Goal: Task Accomplishment & Management: Complete application form

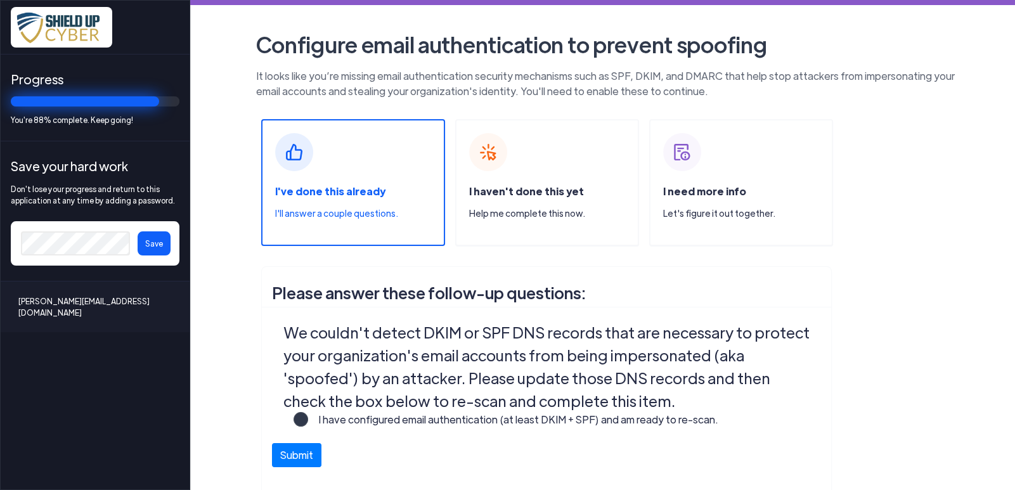
click at [536, 192] on span "I haven't done this yet" at bounding box center [526, 190] width 115 height 13
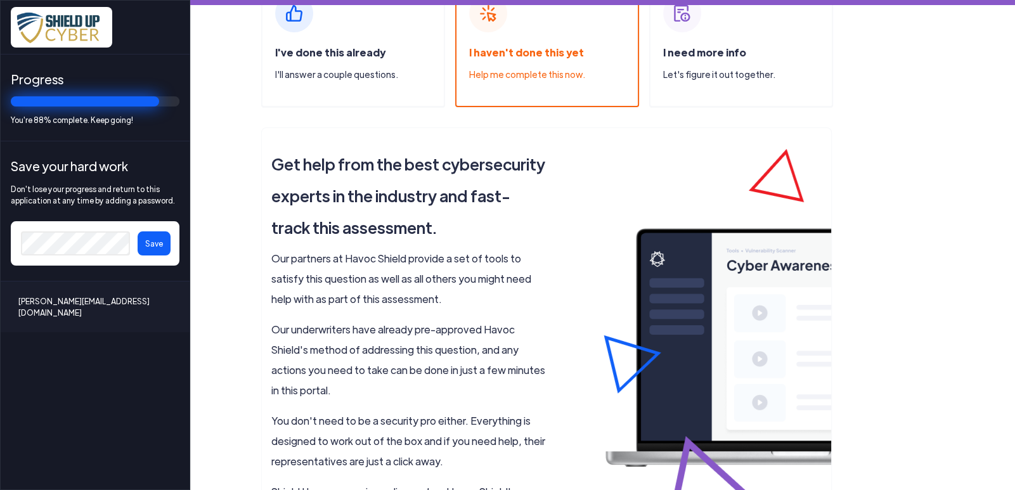
scroll to position [120, 0]
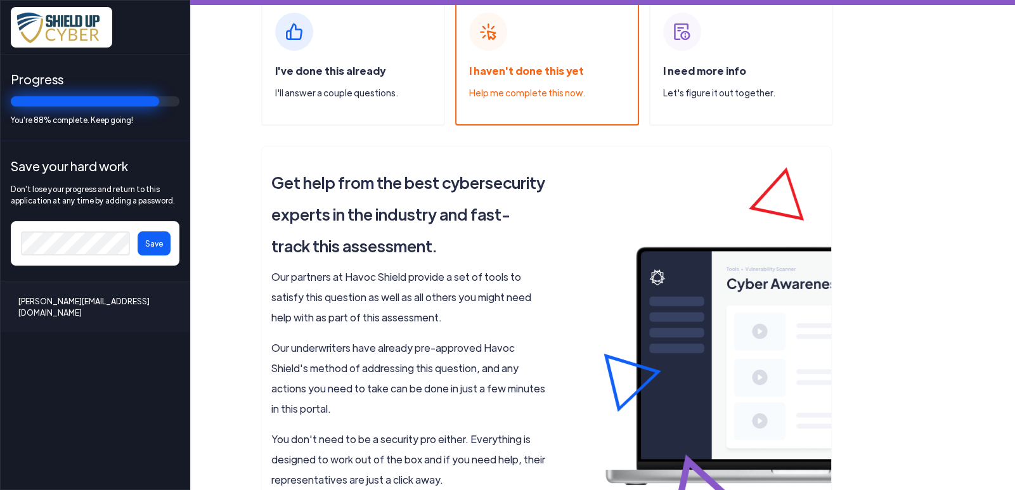
click at [710, 70] on span "I need more info" at bounding box center [704, 70] width 83 height 13
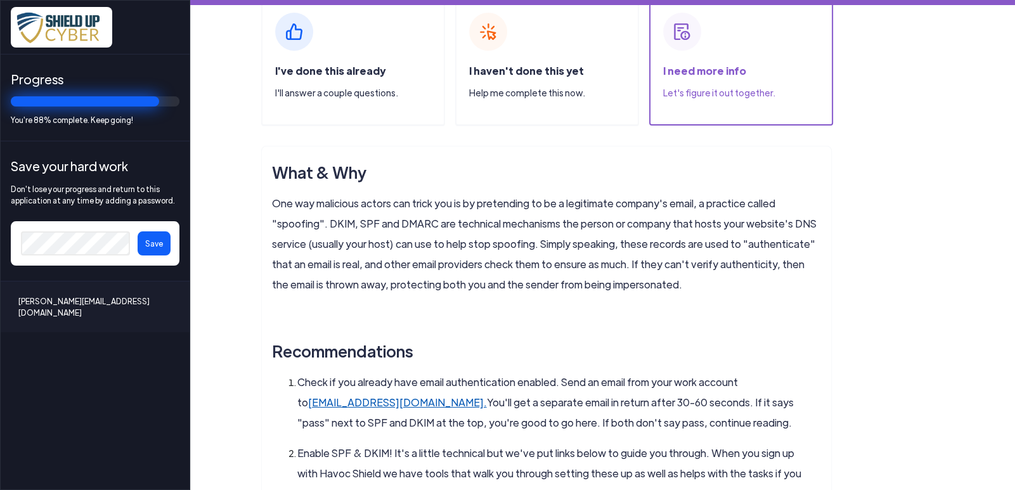
click at [487, 395] on link "check-auth@verifier.port25.com." at bounding box center [397, 401] width 179 height 13
drag, startPoint x: 900, startPoint y: 198, endPoint x: 919, endPoint y: 198, distance: 19.0
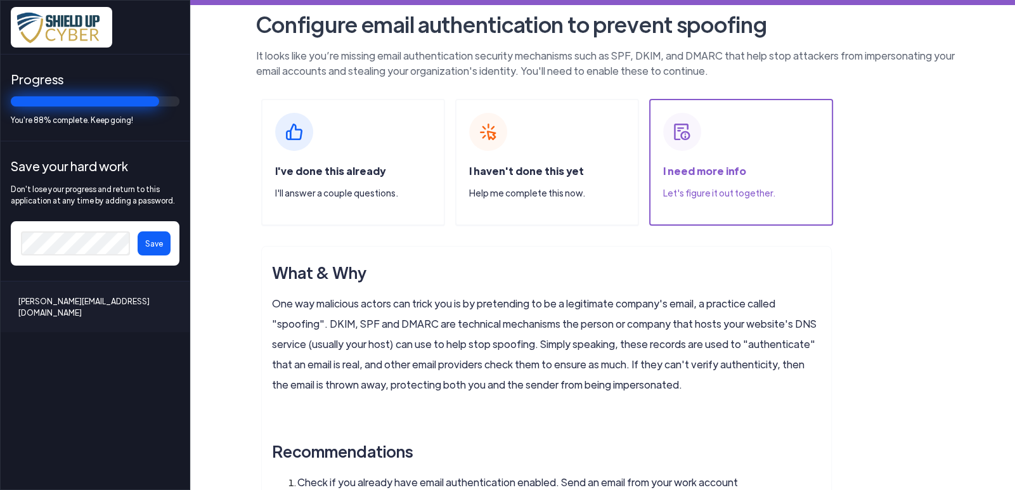
scroll to position [0, 0]
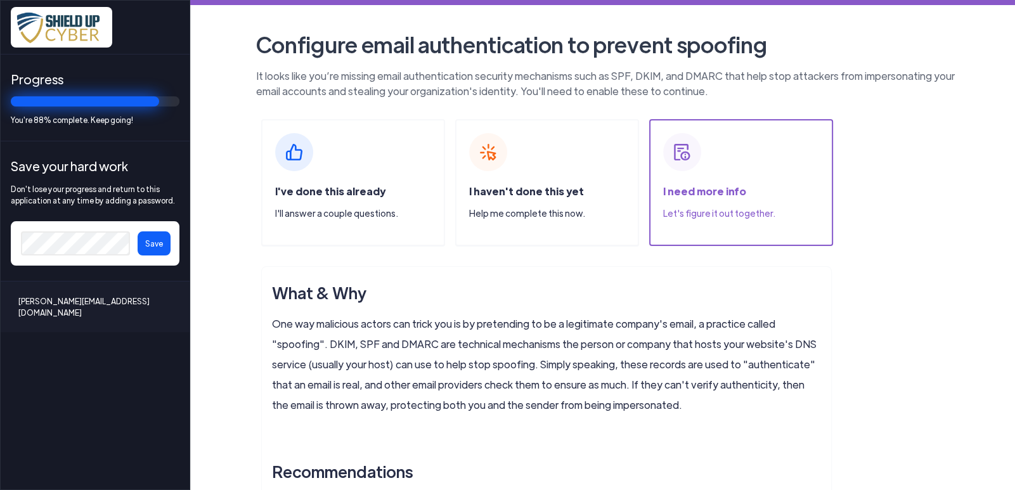
click at [311, 186] on span "I've done this already" at bounding box center [330, 190] width 110 height 13
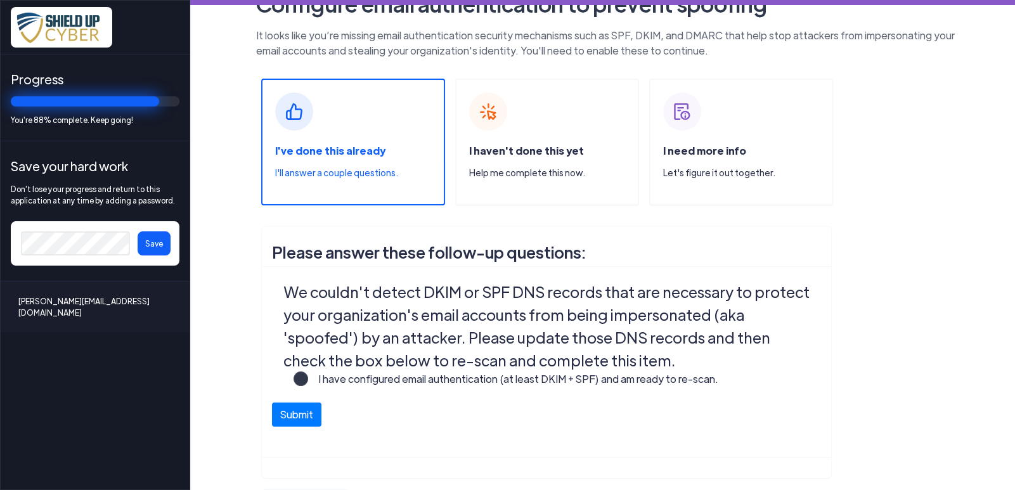
scroll to position [70, 0]
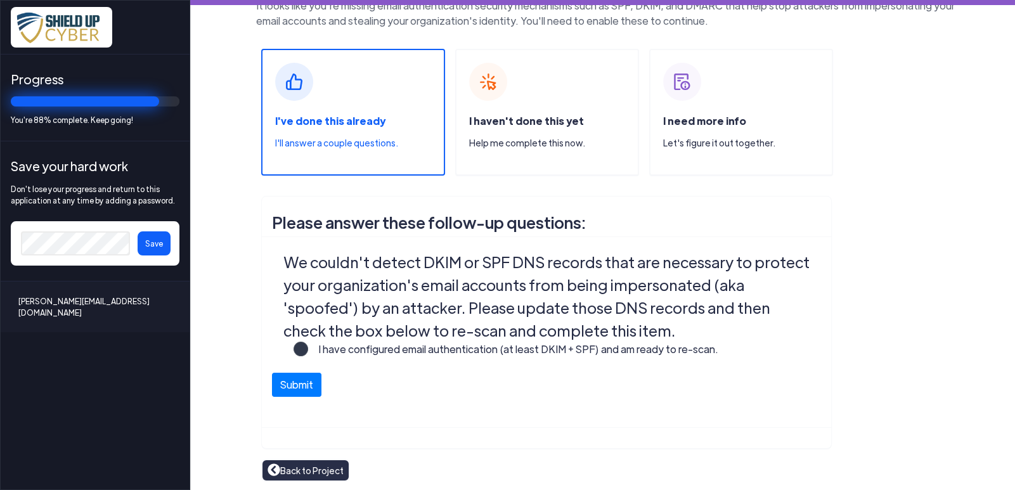
click at [308, 347] on label "I have configured email authentication (at least DKIM + SPF) and am ready to re…" at bounding box center [513, 354] width 410 height 25
click at [0, 0] on input "I have configured email authentication (at least DKIM + SPF) and am ready to re…" at bounding box center [0, 0] width 0 height 0
click at [699, 133] on div "I need more info Let's figure it out together." at bounding box center [747, 136] width 169 height 46
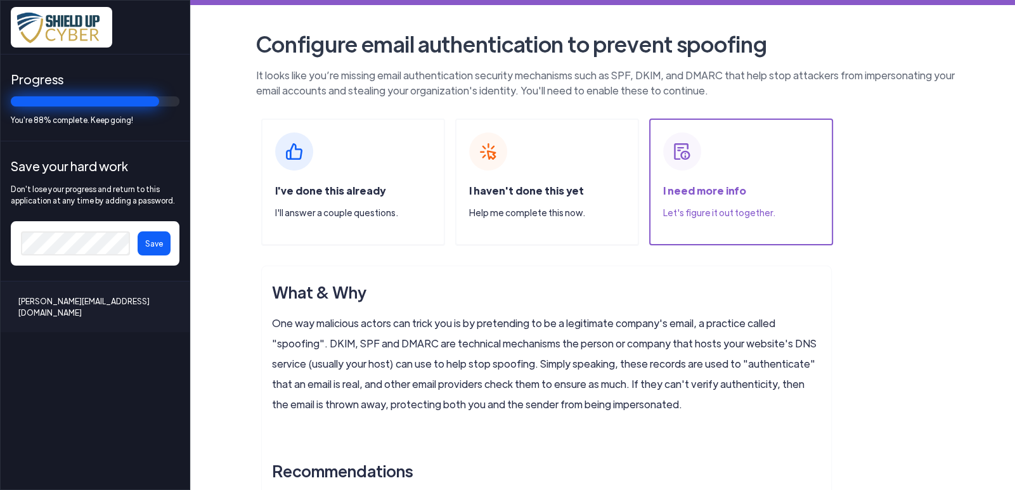
scroll to position [0, 0]
click at [515, 175] on div "I haven't done this yet Help me complete this now." at bounding box center [547, 182] width 184 height 127
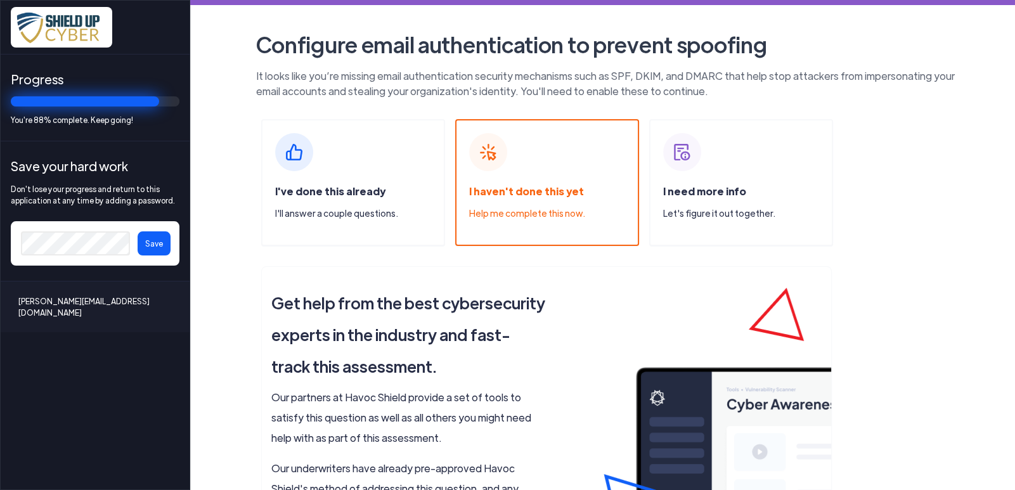
click at [667, 172] on div "I need more info Let's figure it out together." at bounding box center [741, 182] width 184 height 127
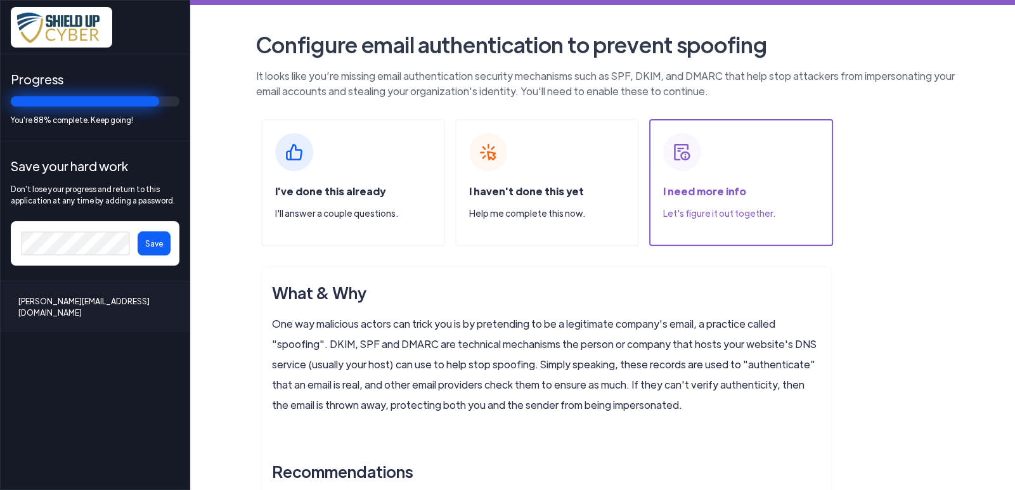
click at [335, 179] on div "I've done this already I'll answer a couple questions." at bounding box center [353, 182] width 184 height 127
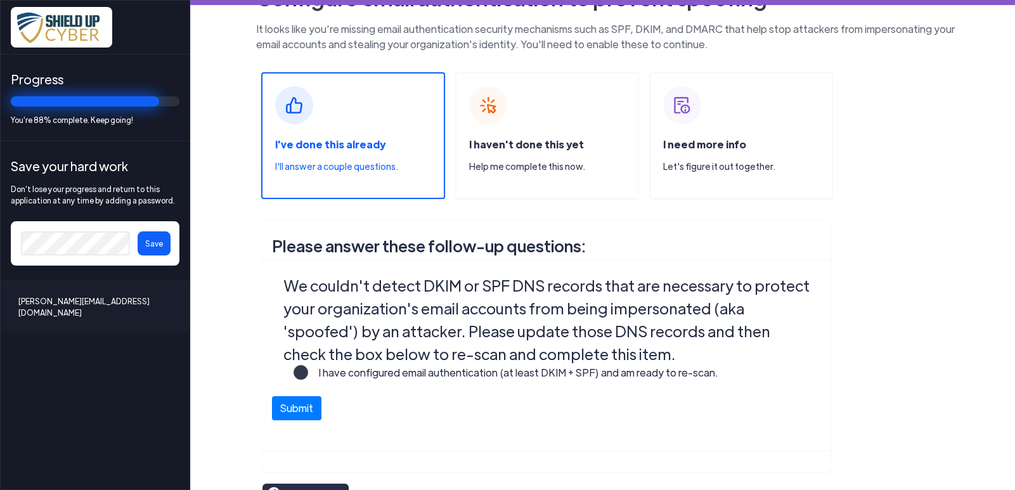
scroll to position [70, 0]
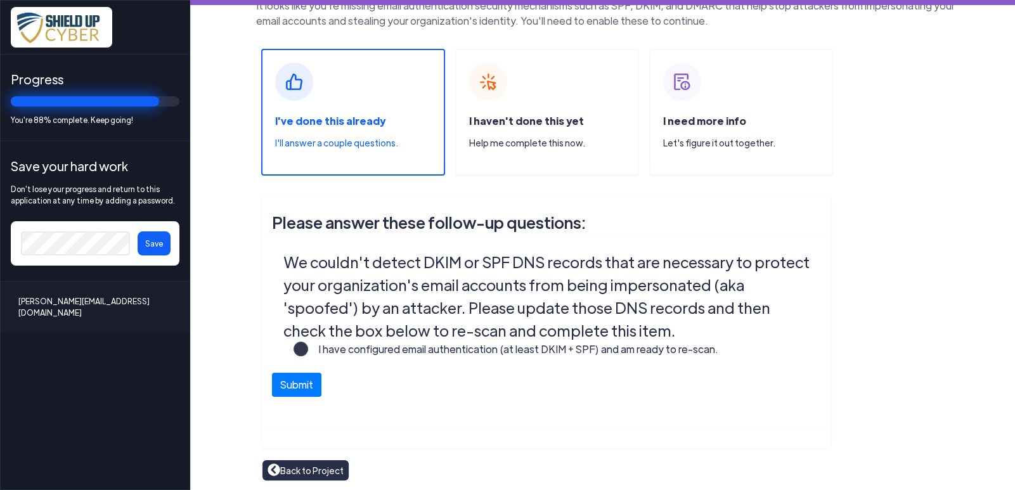
click at [308, 346] on label "I have configured email authentication (at least DKIM + SPF) and am ready to re…" at bounding box center [513, 354] width 410 height 25
click at [0, 0] on input "I have configured email authentication (at least DKIM + SPF) and am ready to re…" at bounding box center [0, 0] width 0 height 0
drag, startPoint x: 290, startPoint y: 388, endPoint x: 352, endPoint y: 376, distance: 63.2
click at [290, 387] on button "Submit" at bounding box center [296, 385] width 49 height 24
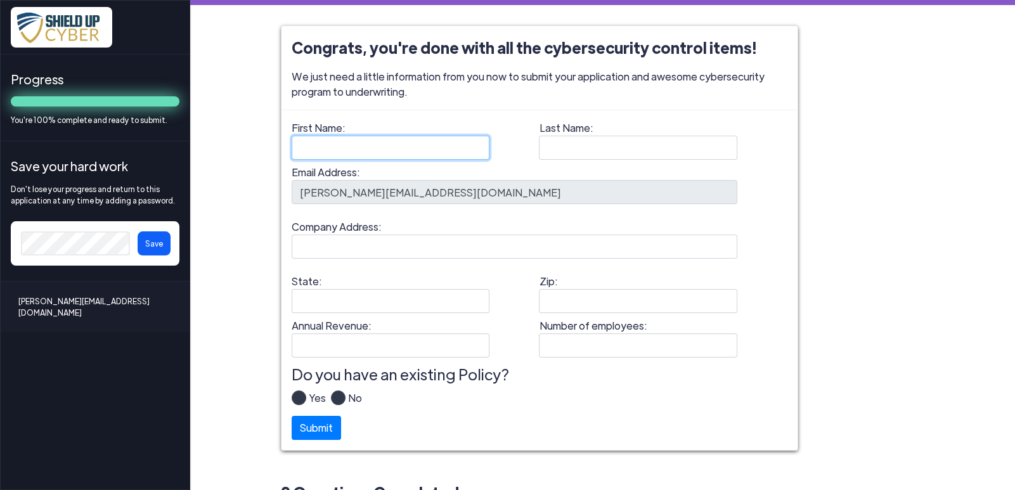
click at [307, 147] on input "First Name:" at bounding box center [391, 148] width 198 height 24
type input "Lori"
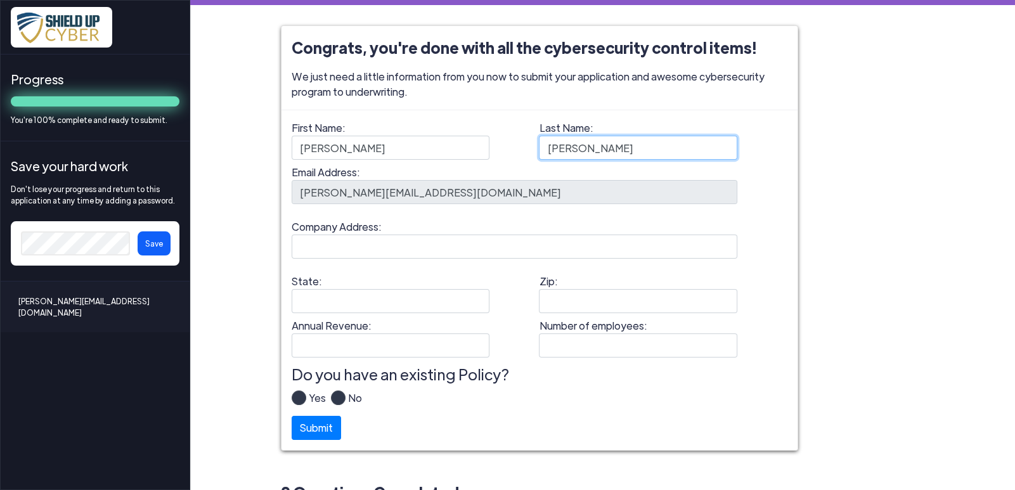
type input "Hayes"
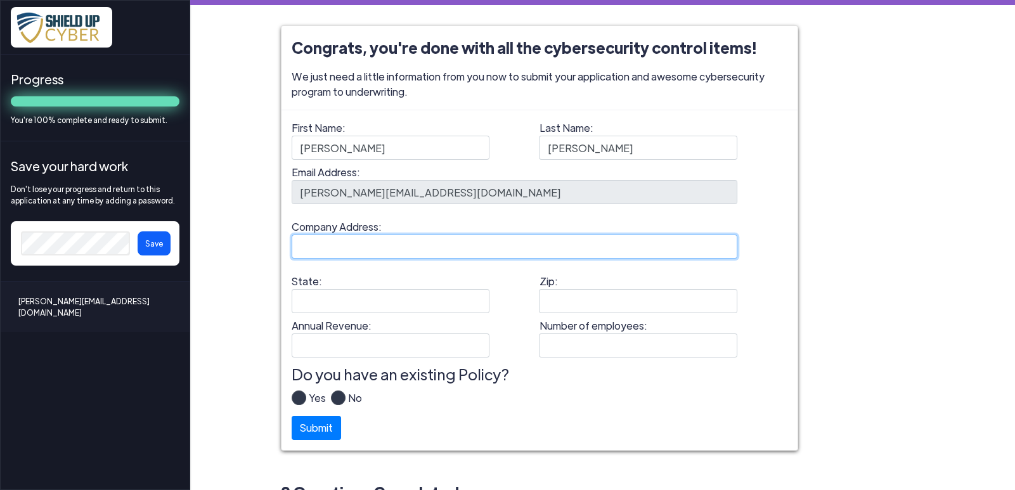
click at [342, 236] on input "Company Address:" at bounding box center [515, 247] width 446 height 24
type input "8200 Seminole Blvd., Seminole, FL 33772"
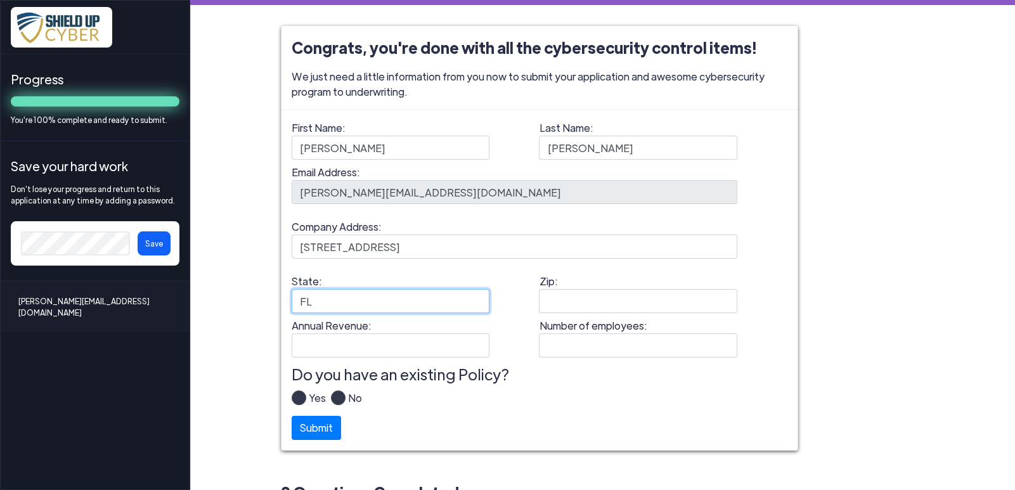
type input "FL"
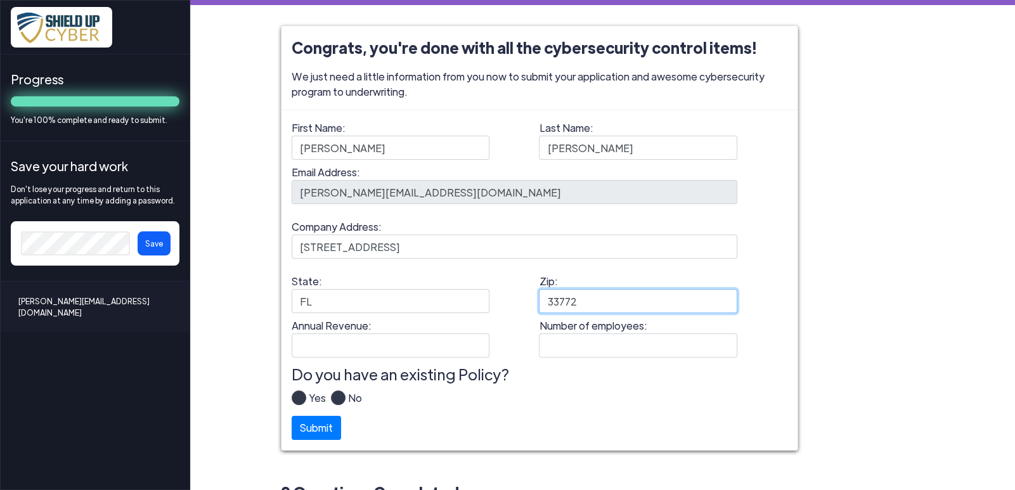
type input "33772"
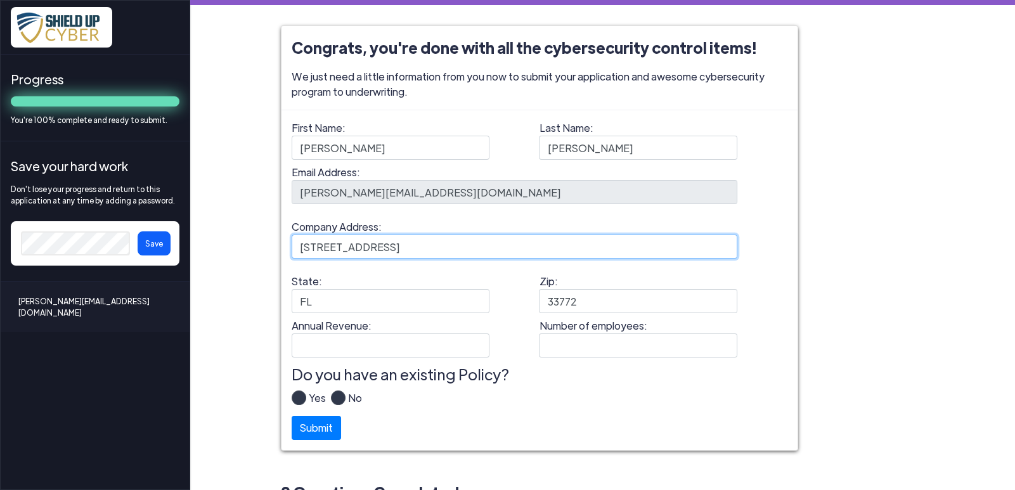
drag, startPoint x: 438, startPoint y: 247, endPoint x: 466, endPoint y: 241, distance: 28.5
click at [444, 247] on input "8200 Seminole Blvd., Seminole, FL 33772" at bounding box center [515, 247] width 446 height 24
type input "8200 Seminole Blvd., Seminole"
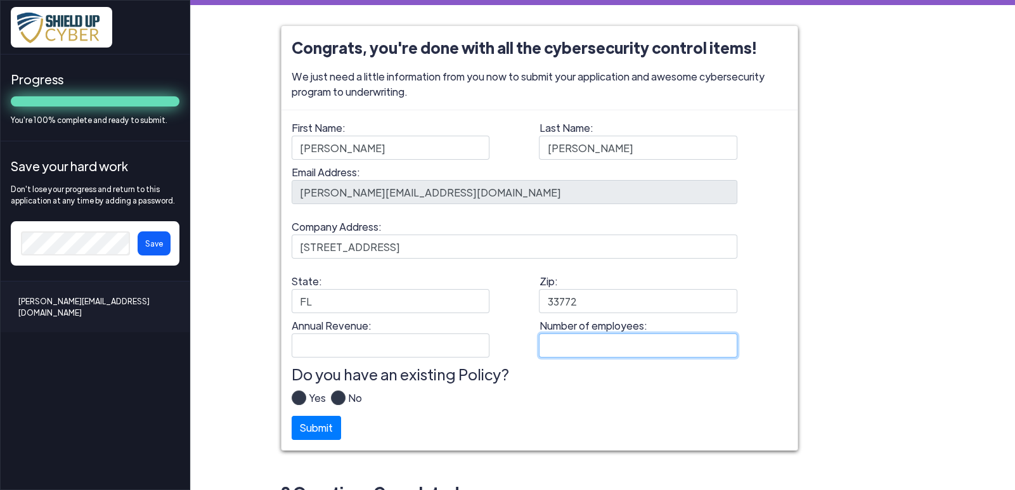
click at [568, 335] on input "Number of employees:" at bounding box center [638, 345] width 198 height 24
type input "2"
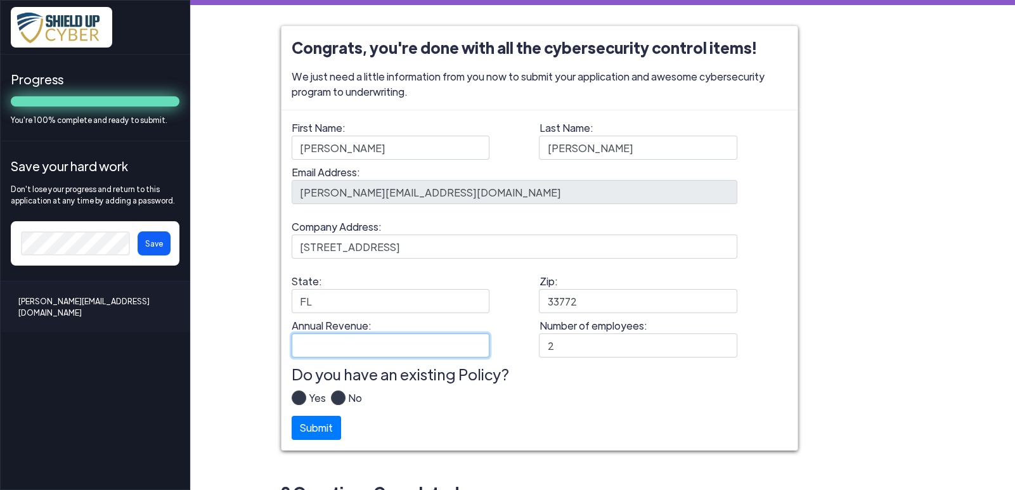
click at [333, 344] on input "Annual Revenue:" at bounding box center [391, 345] width 198 height 24
type input "$125,000"
click at [345, 399] on label "No" at bounding box center [353, 402] width 16 height 25
click at [0, 0] on input "No" at bounding box center [0, 0] width 0 height 0
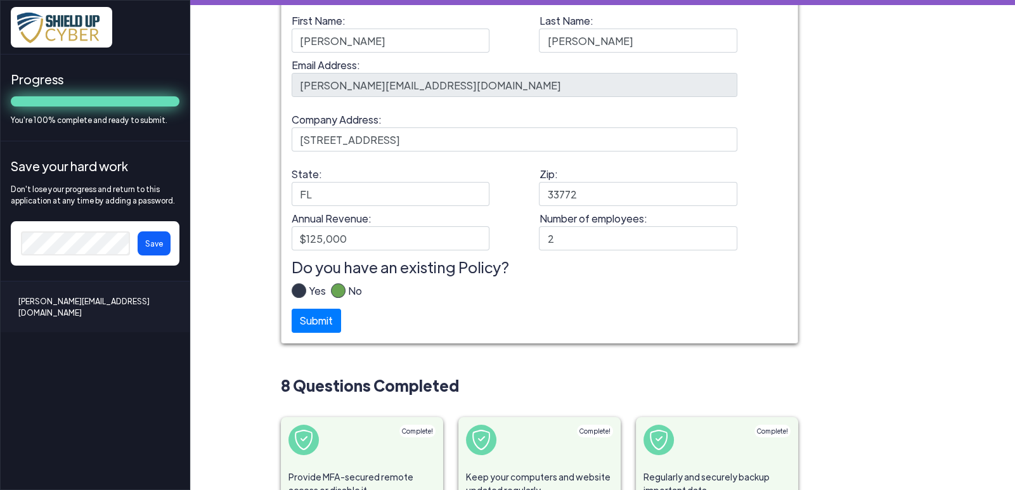
scroll to position [316, 0]
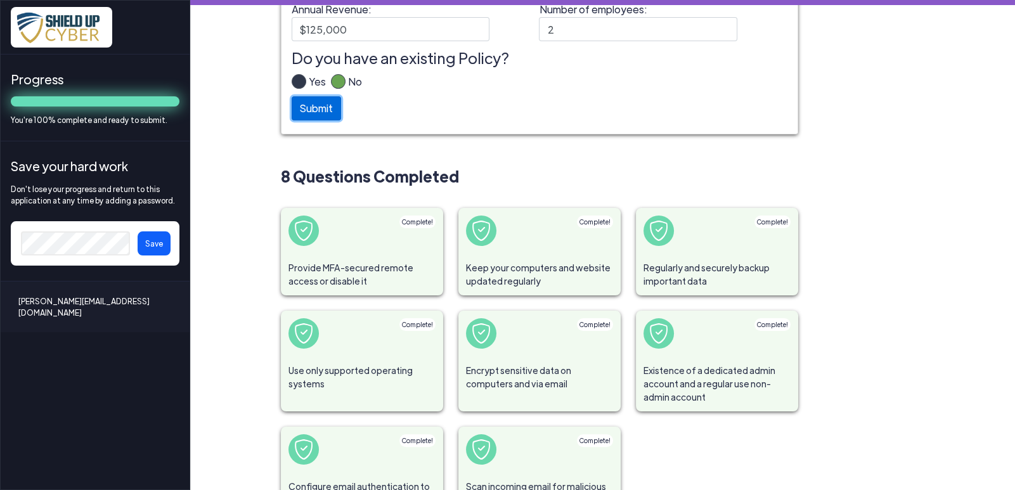
click at [306, 109] on button "Submit" at bounding box center [316, 108] width 49 height 24
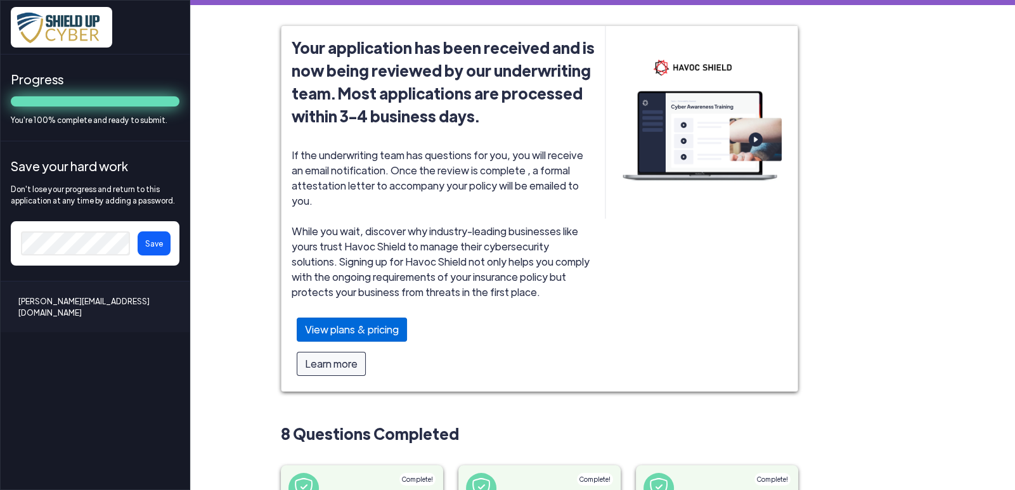
click at [383, 321] on div "View plans & pricing" at bounding box center [352, 330] width 110 height 24
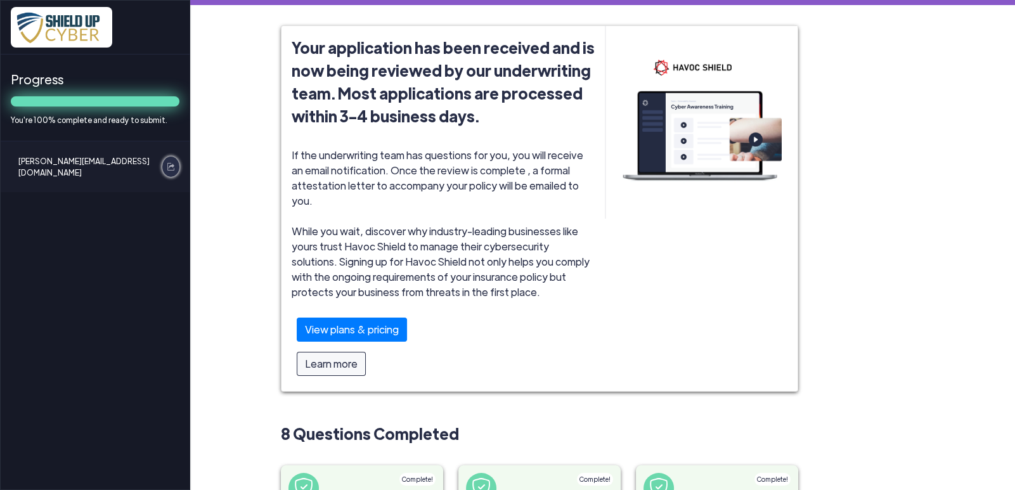
click at [167, 167] on img at bounding box center [170, 166] width 7 height 7
